Goal: Check status: Check status

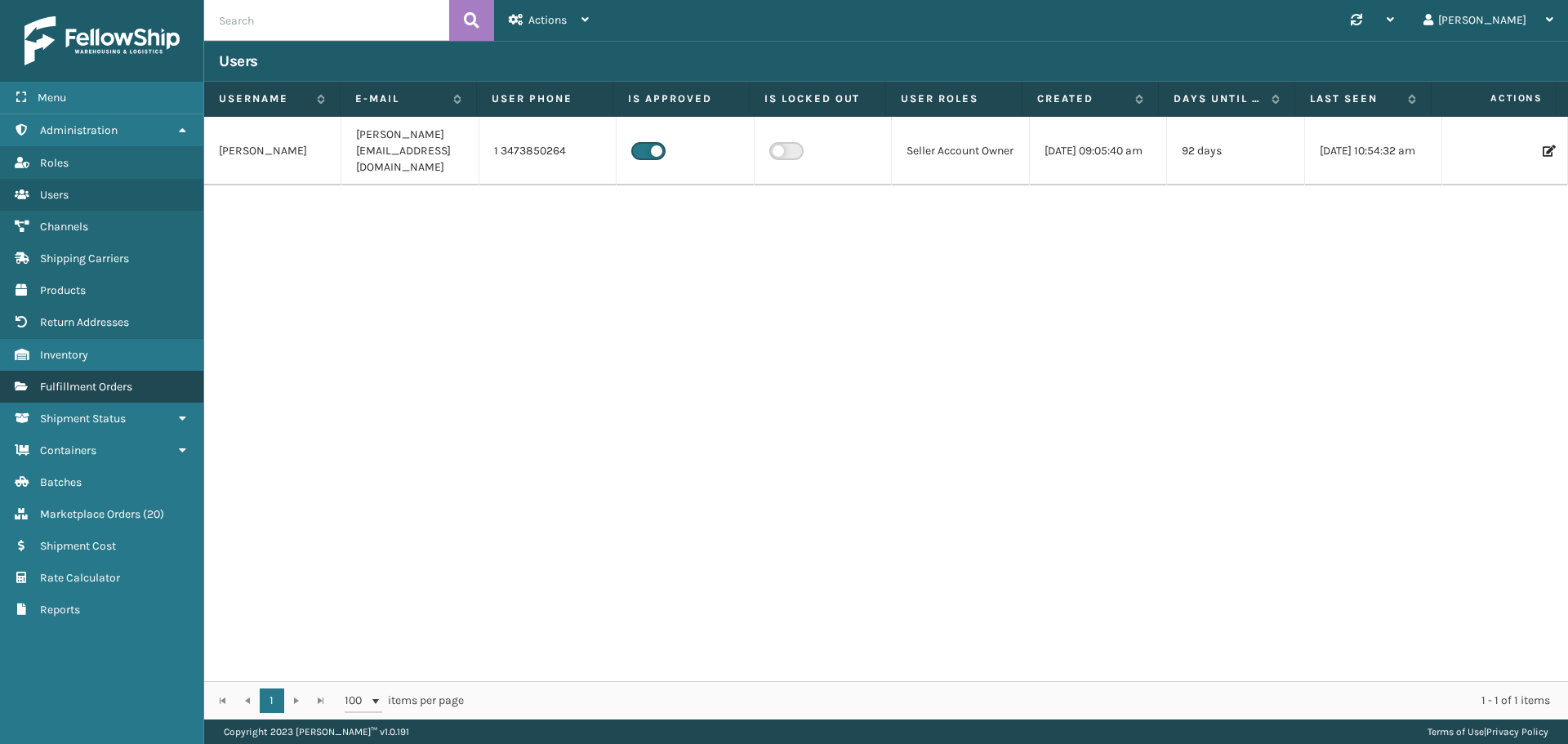
click at [85, 381] on span "Fulfillment Orders" at bounding box center [85, 386] width 92 height 14
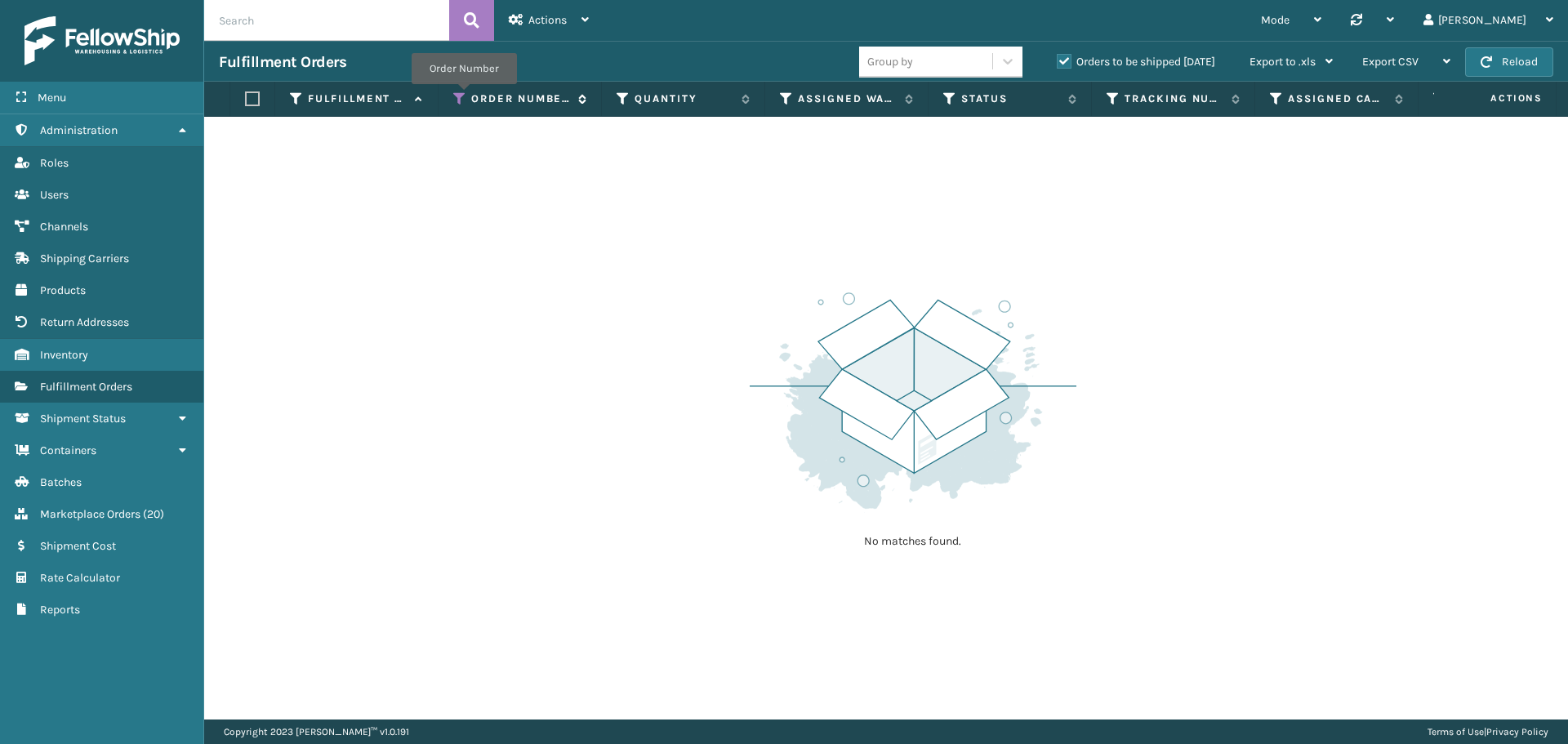
click at [464, 96] on icon at bounding box center [459, 98] width 13 height 15
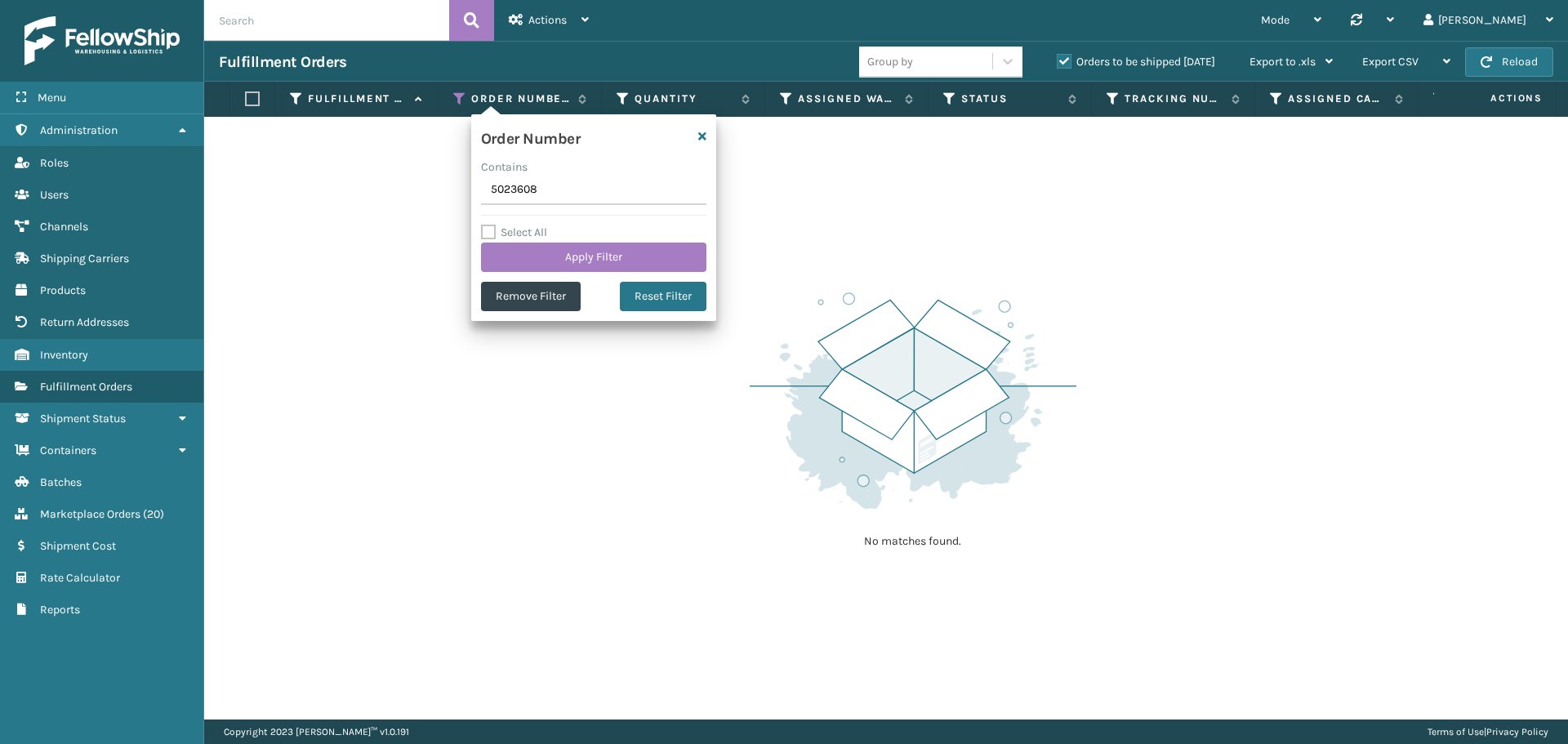
click at [518, 186] on input "5023608" at bounding box center [593, 190] width 226 height 29
type input "5023712"
click at [581, 261] on button "Apply Filter" at bounding box center [593, 257] width 226 height 29
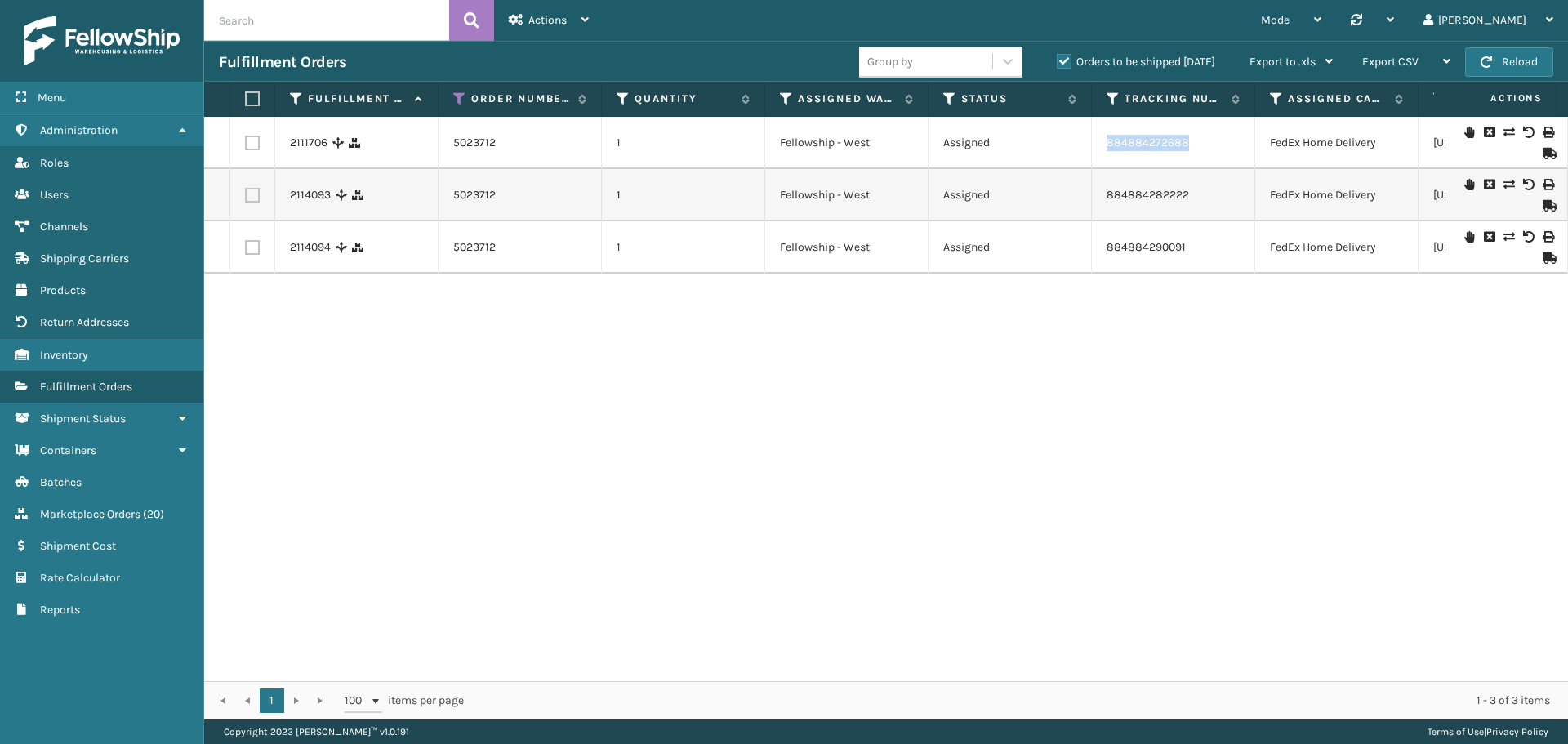
drag, startPoint x: 1199, startPoint y: 147, endPoint x: 1106, endPoint y: 163, distance: 94.4
click at [1106, 163] on td "884884272688" at bounding box center [1173, 143] width 164 height 52
copy link "884884272688"
